Goal: Task Accomplishment & Management: Use online tool/utility

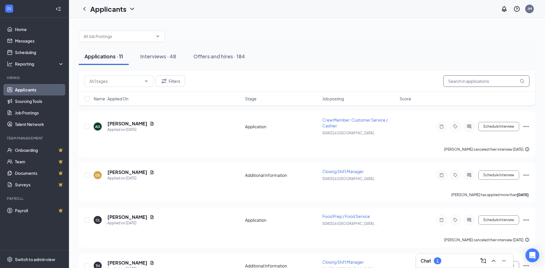
click at [477, 82] on input "text" at bounding box center [487, 80] width 86 height 11
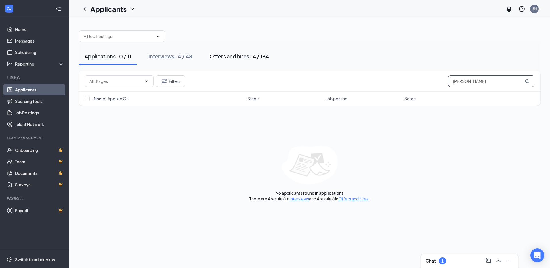
type input "[PERSON_NAME]"
click at [239, 57] on div "Offers and hires · 4 / 184" at bounding box center [239, 56] width 60 height 7
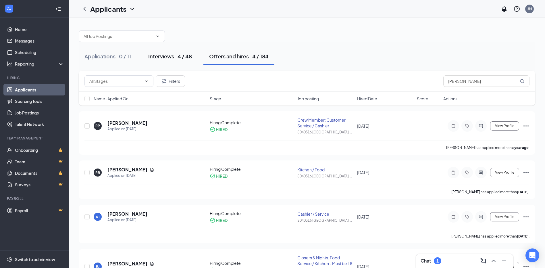
click at [182, 59] on div "Interviews · 4 / 48" at bounding box center [170, 56] width 44 height 7
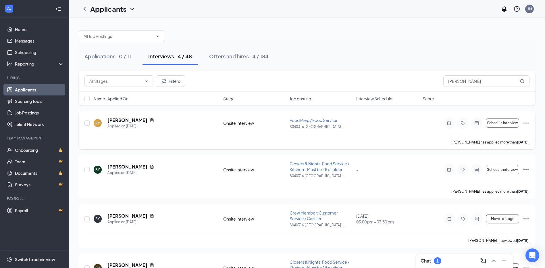
click at [525, 122] on icon "Ellipses" at bounding box center [526, 123] width 7 height 7
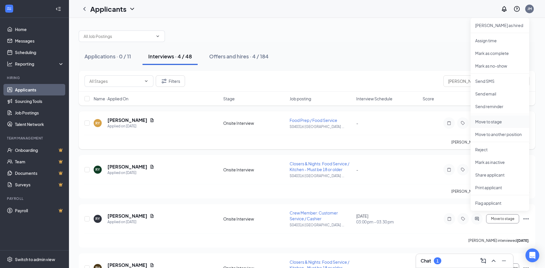
click at [490, 123] on p "Move to stage" at bounding box center [500, 122] width 49 height 6
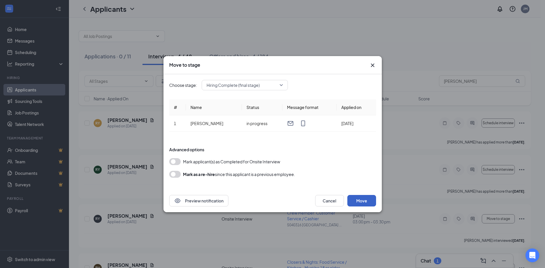
click at [365, 200] on button "Move" at bounding box center [362, 200] width 29 height 11
